Goal: Check status: Check status

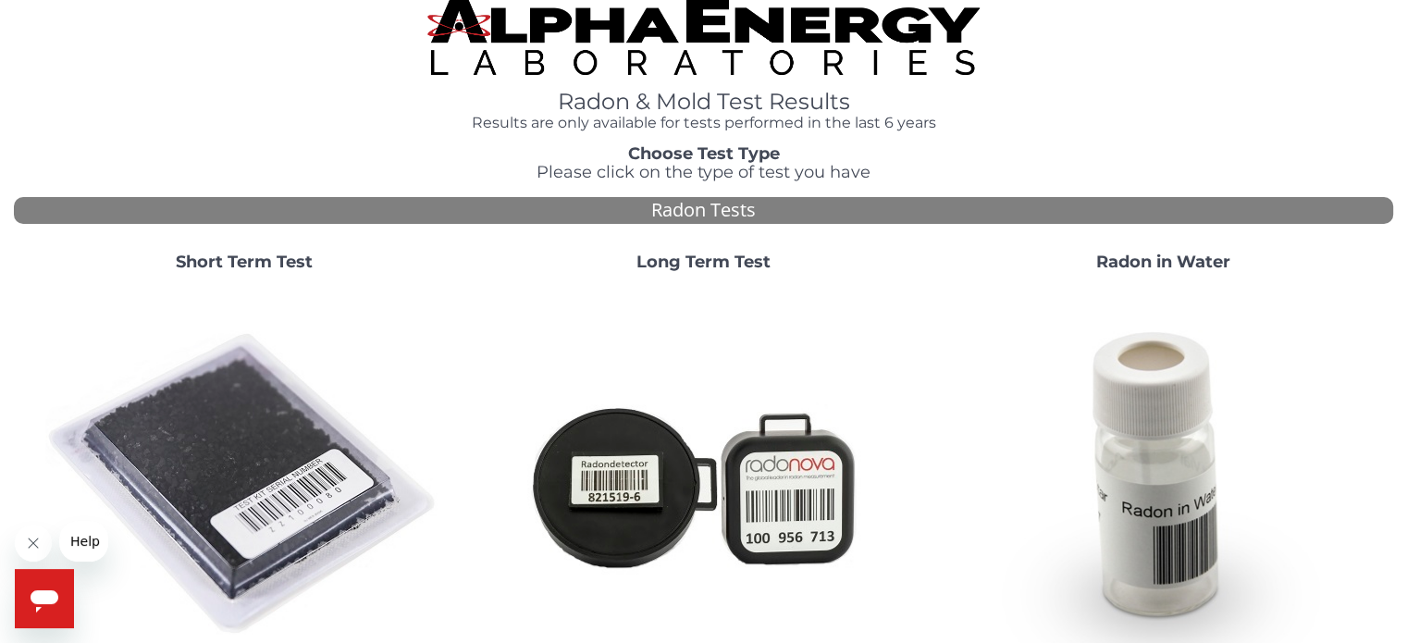
scroll to position [7, 0]
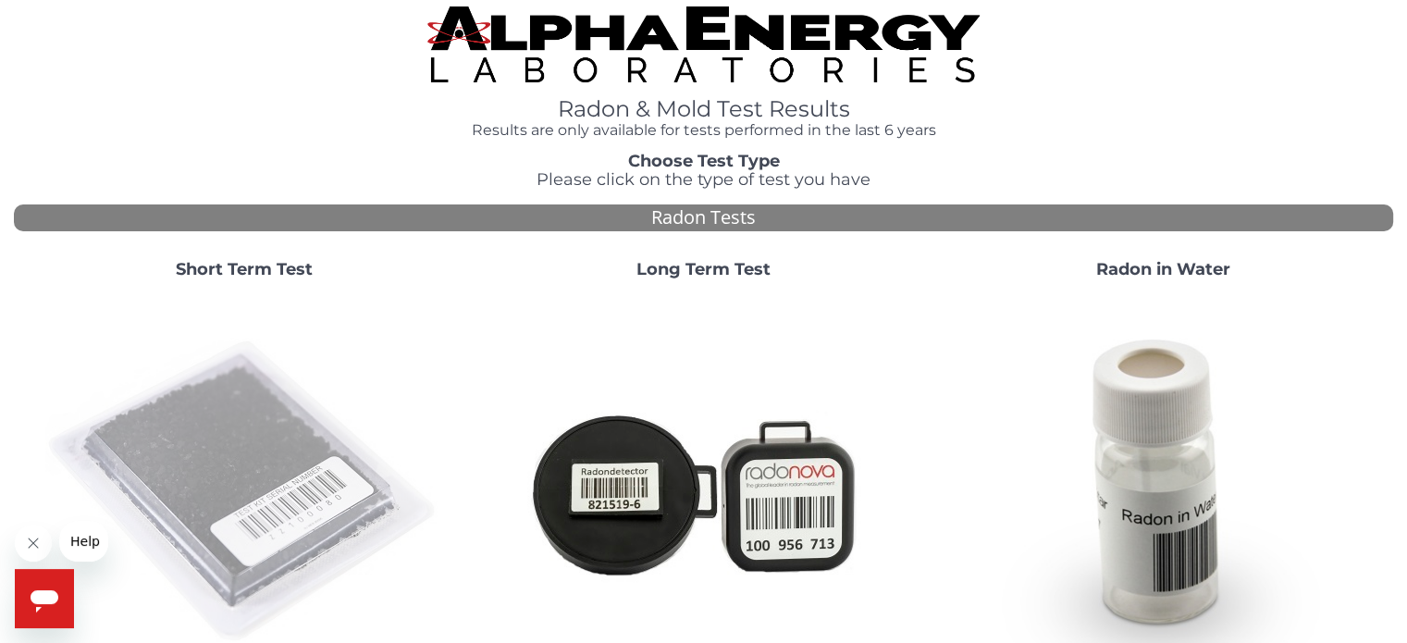
click at [280, 429] on img at bounding box center [244, 492] width 398 height 398
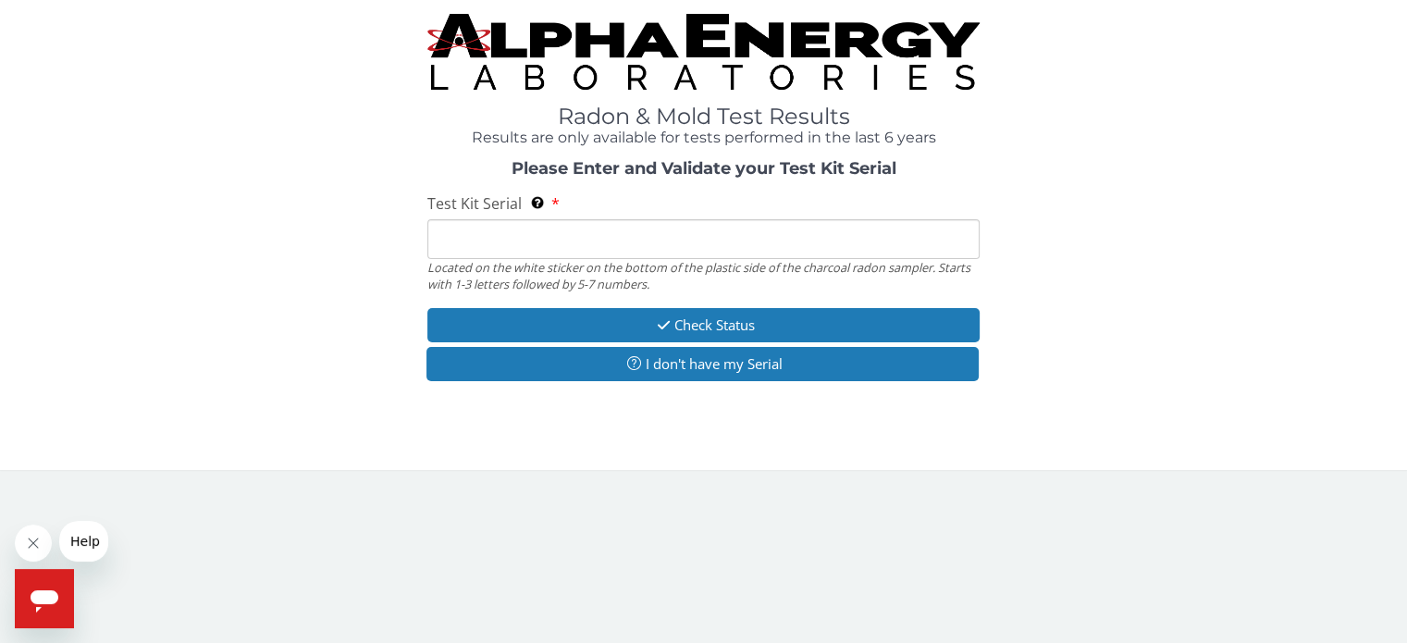
scroll to position [0, 0]
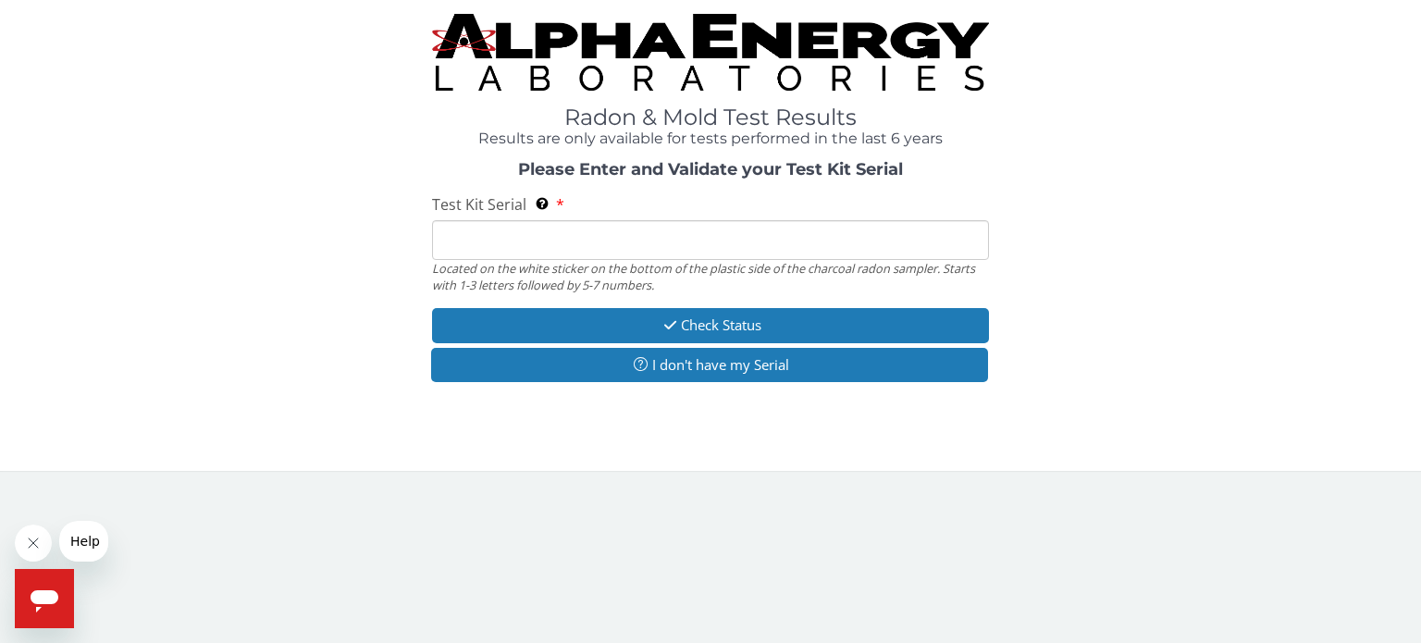
click at [558, 231] on input "Test Kit Serial Located on the white sticker on the bottom of the plastic side …" at bounding box center [710, 240] width 557 height 40
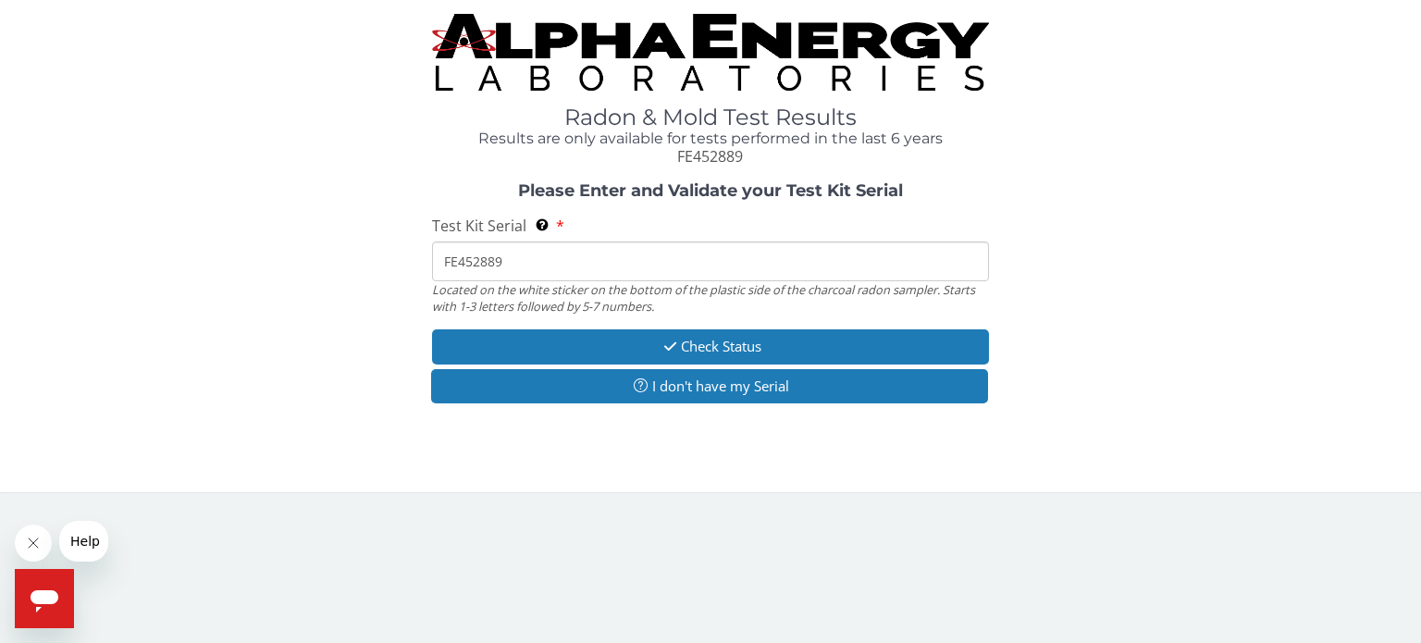
type input "FE452889"
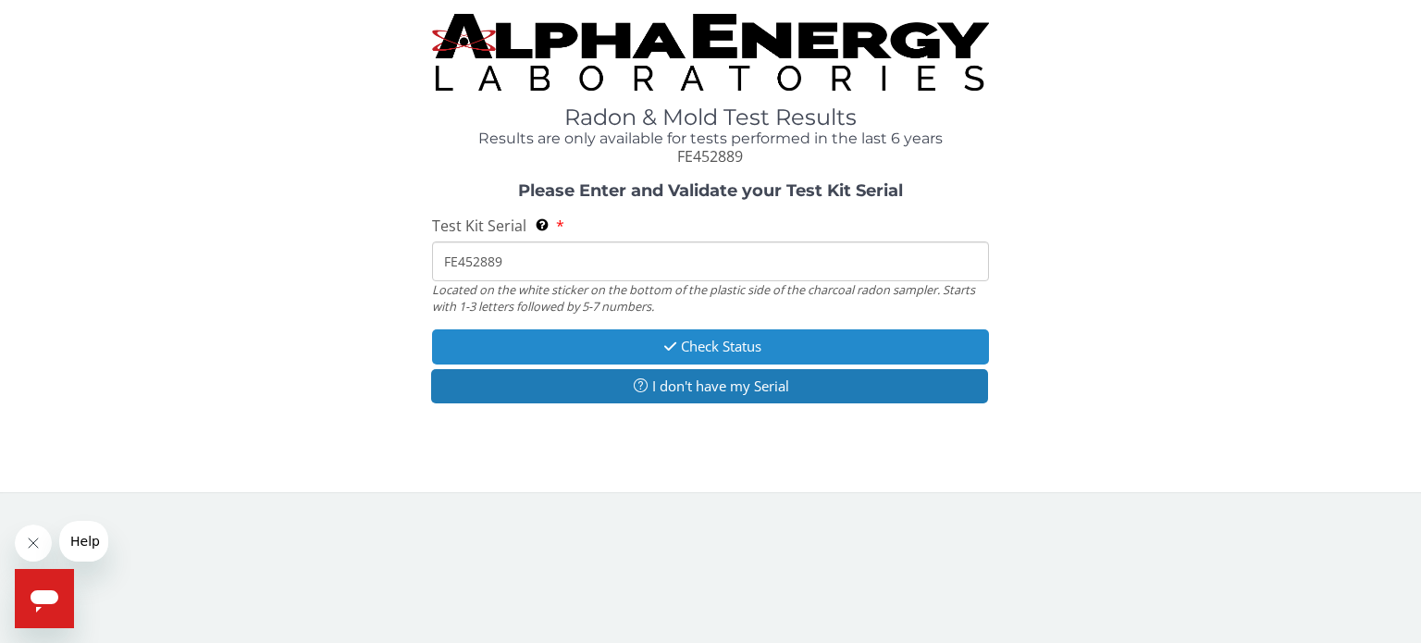
click at [801, 358] on button "Check Status" at bounding box center [710, 346] width 557 height 34
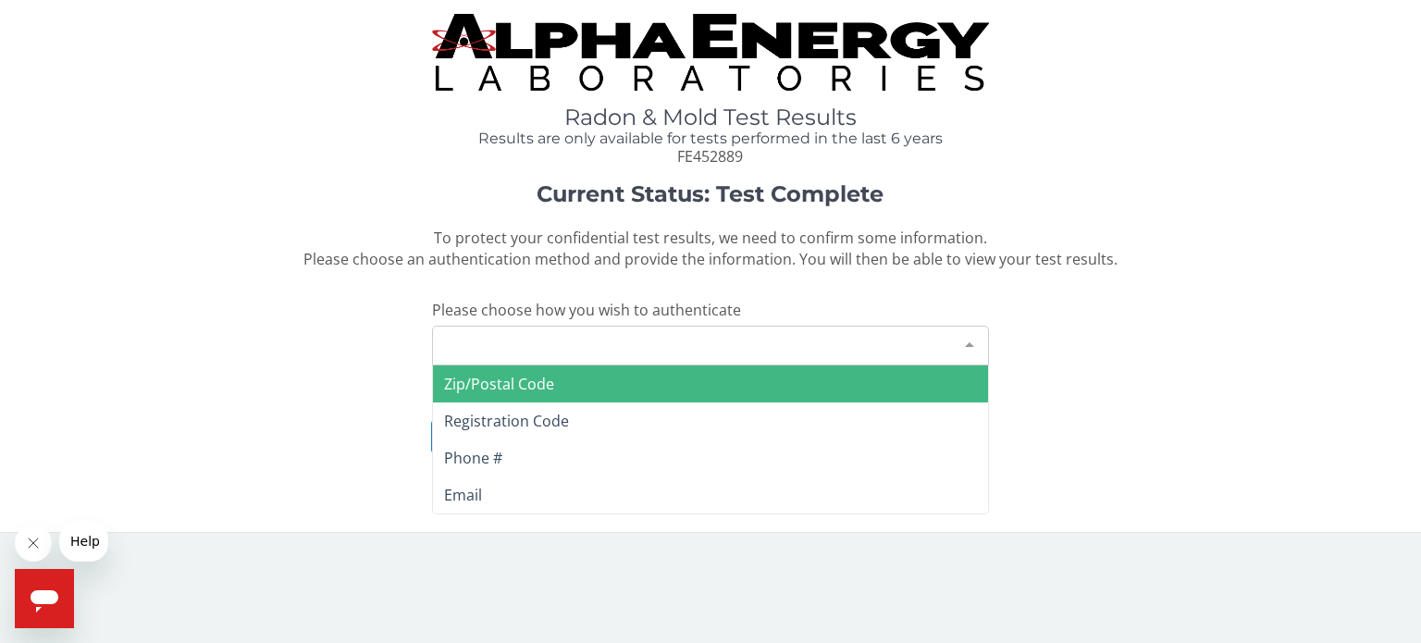
click at [787, 354] on div "Please make a selection" at bounding box center [710, 346] width 557 height 40
click at [777, 385] on span "Zip/Postal Code" at bounding box center [710, 383] width 555 height 37
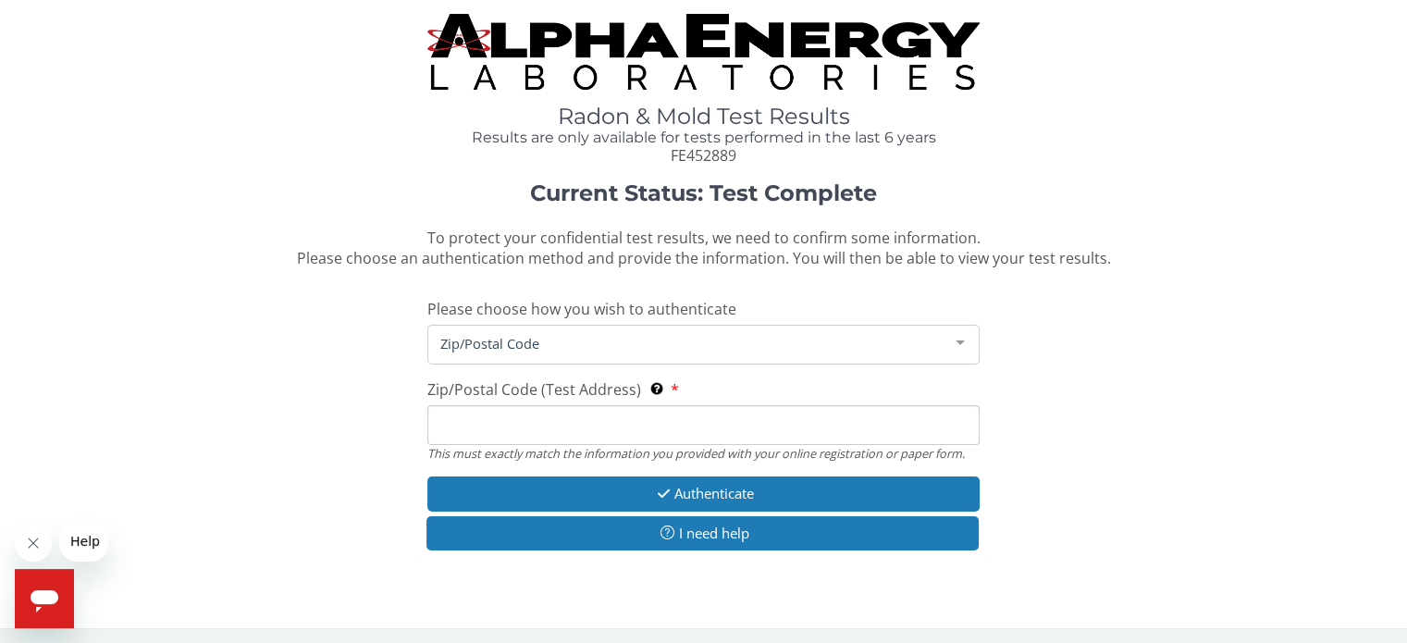
click at [746, 417] on input "Zip/Postal Code (Test Address) This must exactly match the information you prov…" at bounding box center [702, 425] width 551 height 40
type input "52205"
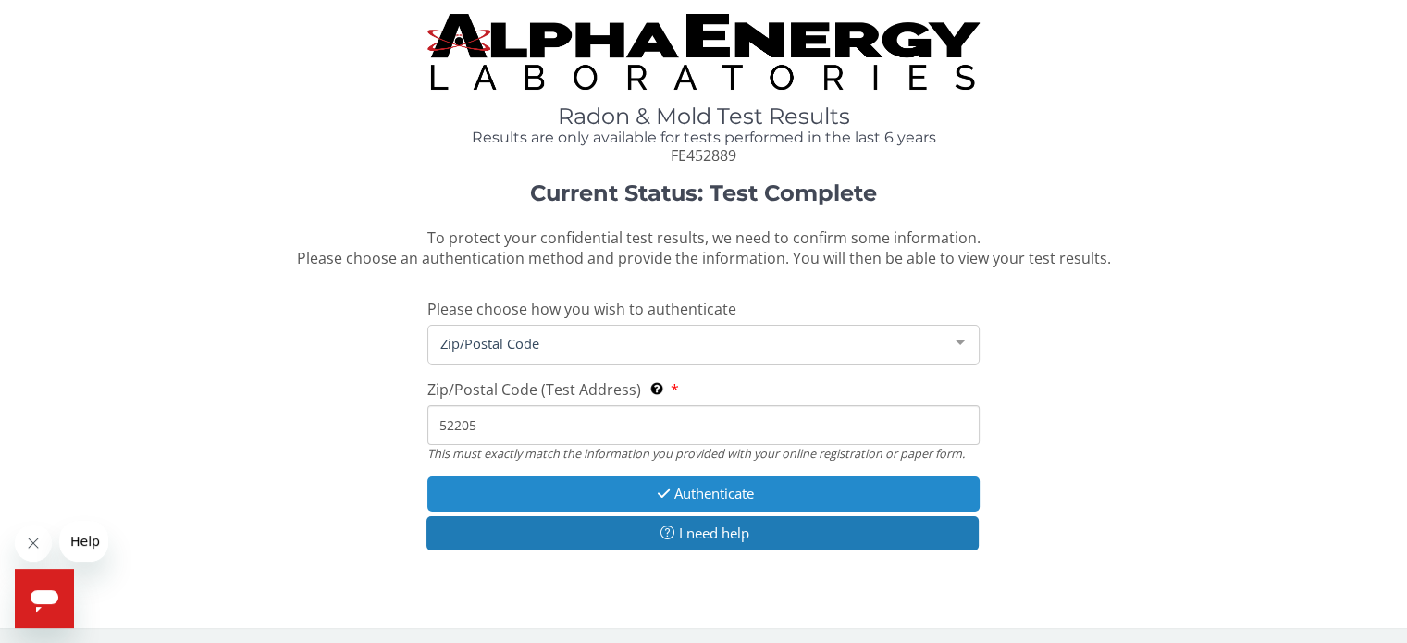
click at [711, 499] on button "Authenticate" at bounding box center [702, 493] width 551 height 34
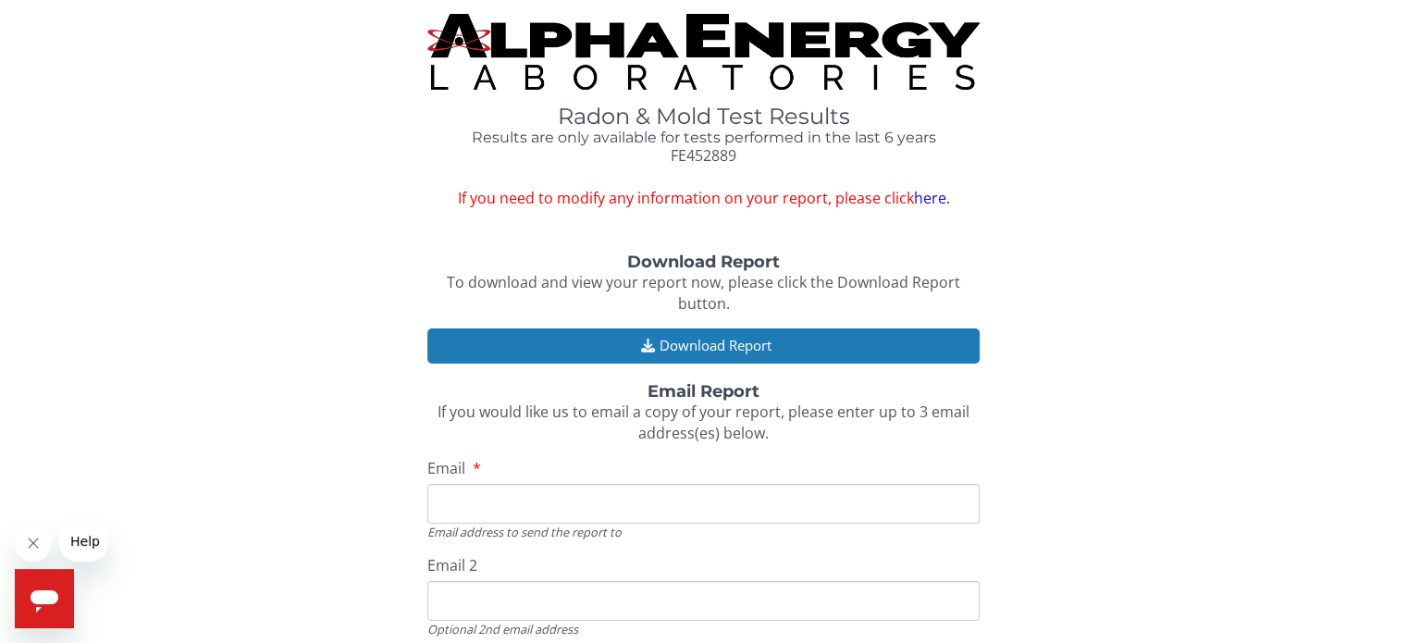
click at [799, 502] on input "Email" at bounding box center [702, 504] width 551 height 40
type input "b"
type input "[EMAIL_ADDRESS][DOMAIN_NAME]"
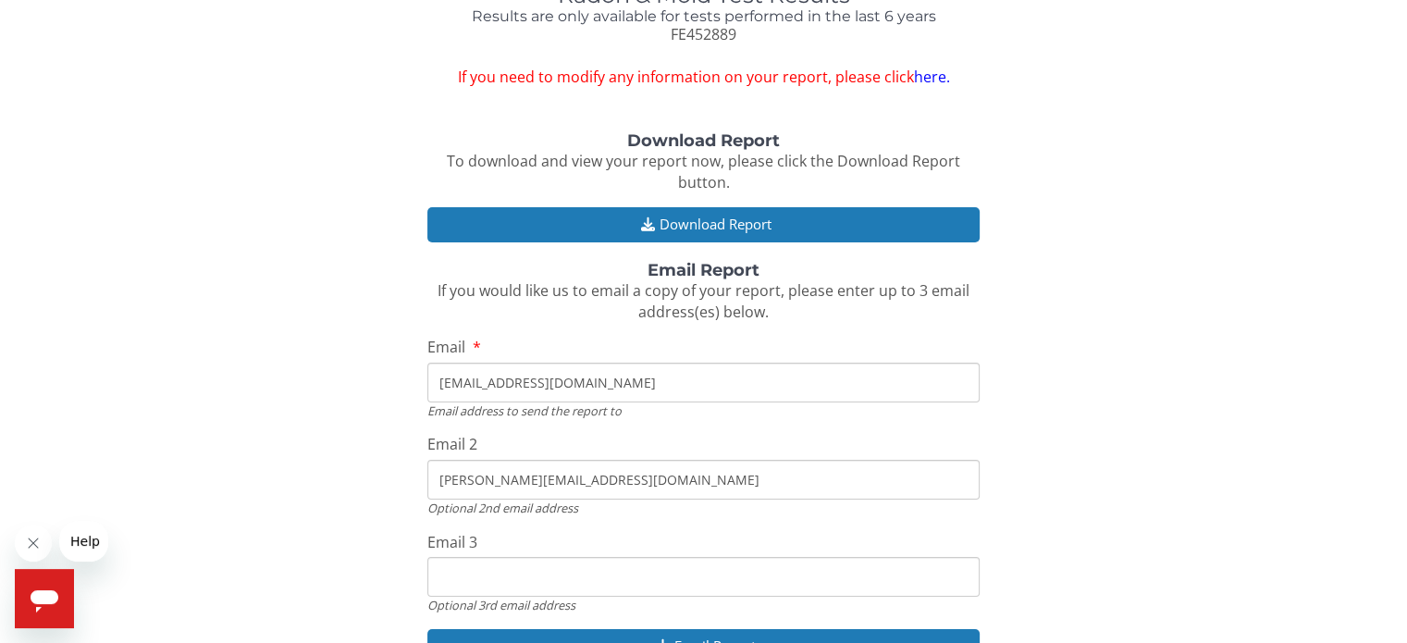
scroll to position [207, 0]
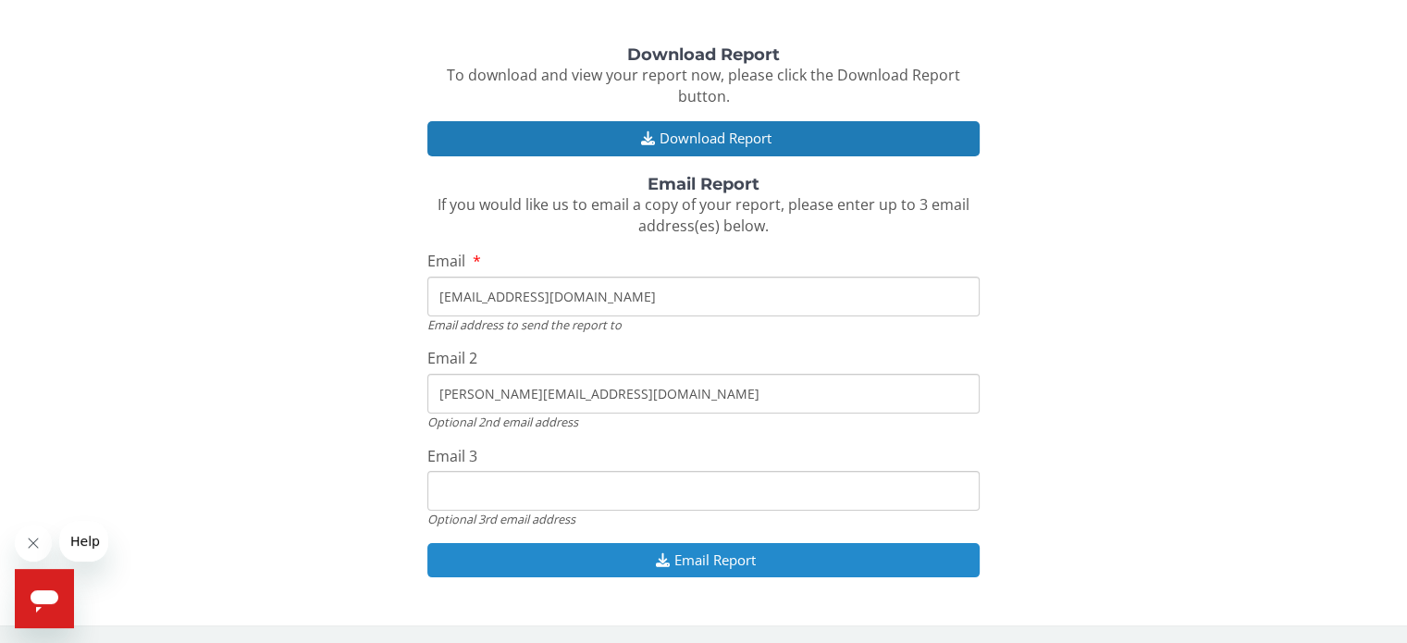
type input "[PERSON_NAME][EMAIL_ADDRESS][DOMAIN_NAME]"
click at [777, 567] on button "Email Report" at bounding box center [702, 560] width 551 height 34
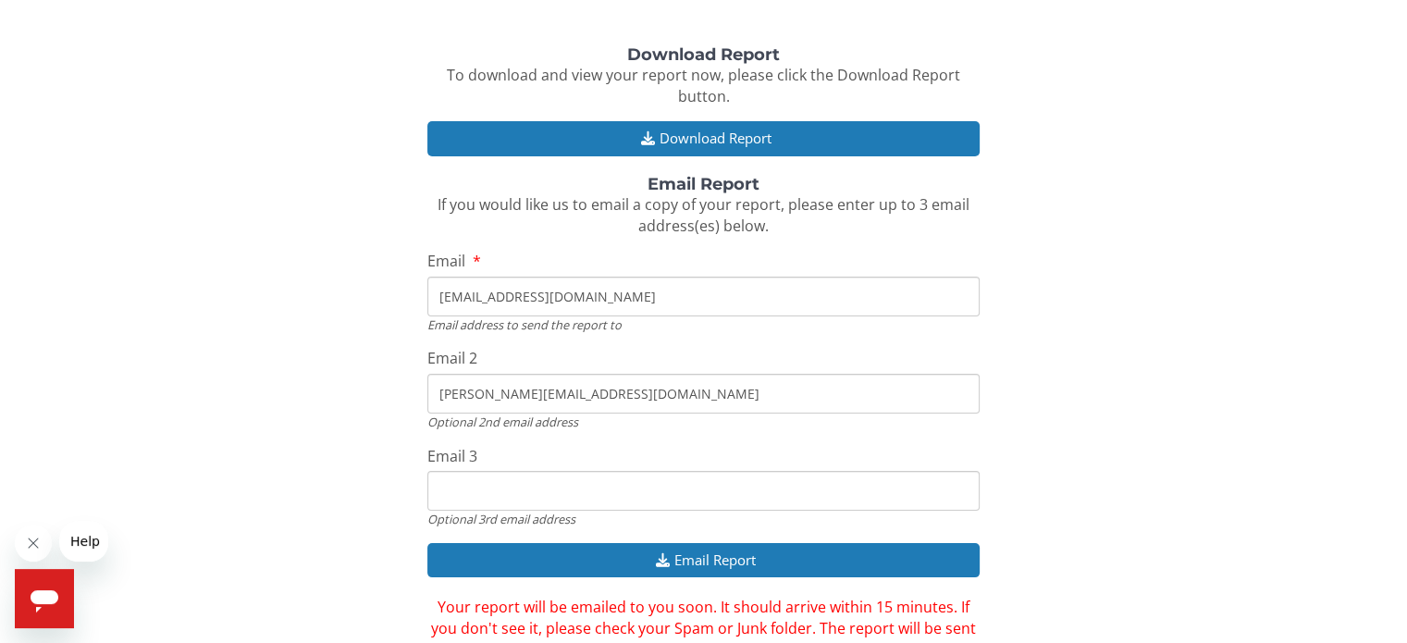
scroll to position [271, 0]
